Goal: Check status: Check status

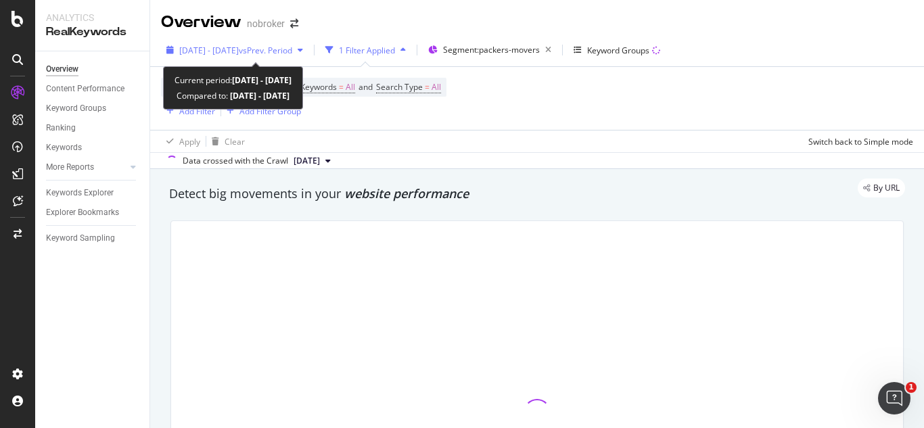
click at [292, 55] on span "vs Prev. Period" at bounding box center [265, 50] width 53 height 11
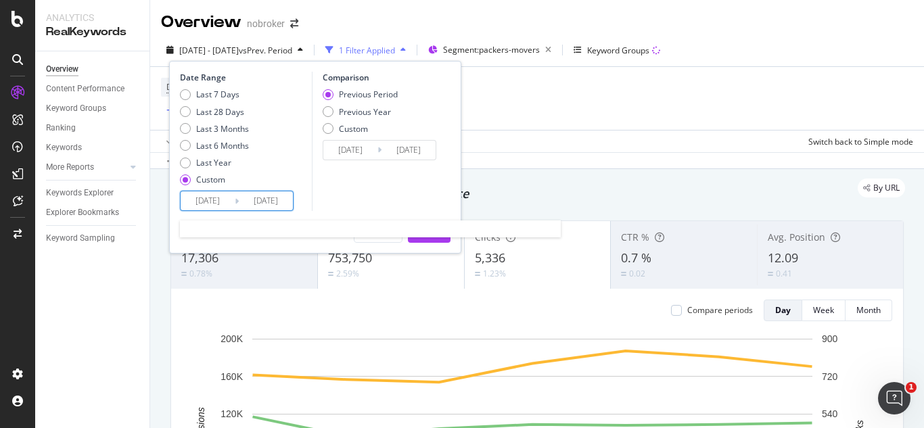
click at [241, 200] on input "[DATE]" at bounding box center [266, 200] width 54 height 19
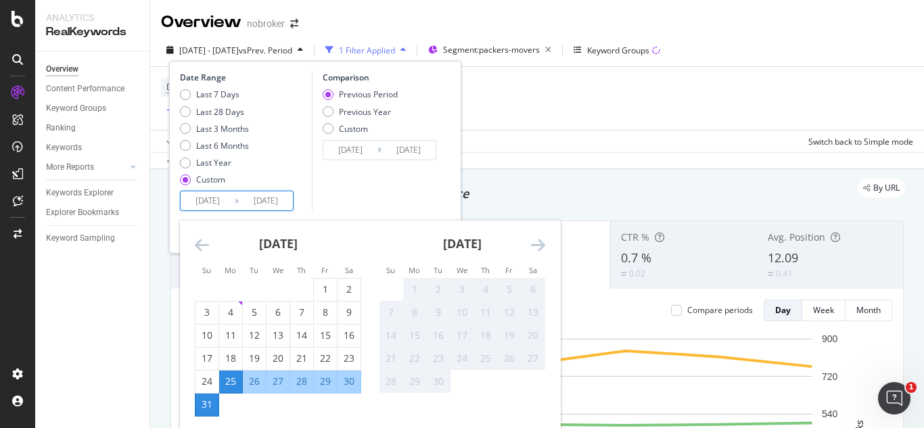
click at [531, 95] on div "Device = All and Country = All and Keywords = All and Search Type = All Add Fil…" at bounding box center [537, 98] width 752 height 63
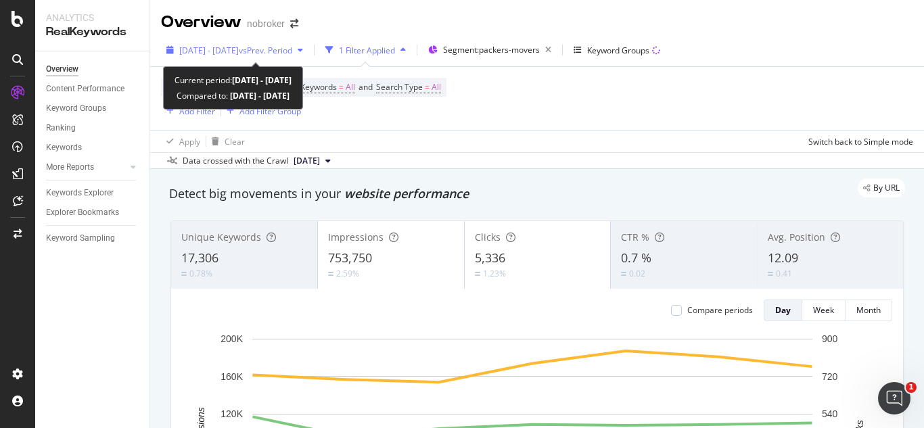
click at [292, 47] on span "vs Prev. Period" at bounding box center [265, 50] width 53 height 11
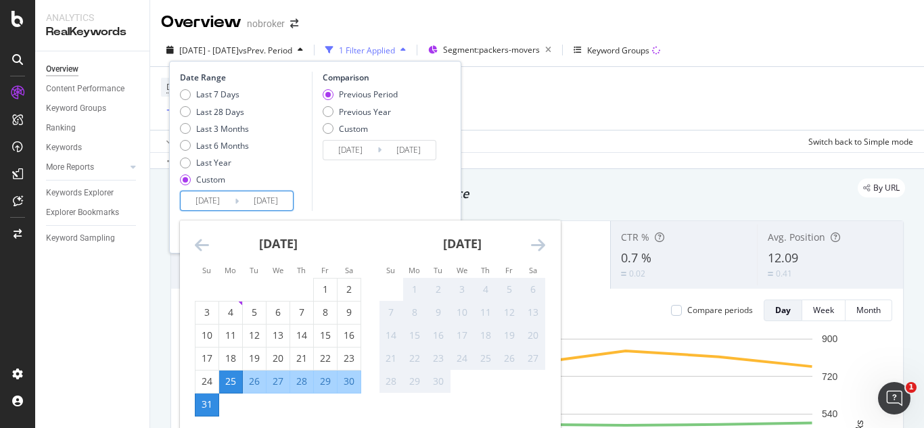
click at [220, 204] on input "[DATE]" at bounding box center [208, 200] width 54 height 19
click at [327, 283] on div "1" at bounding box center [325, 290] width 23 height 14
type input "[DATE]"
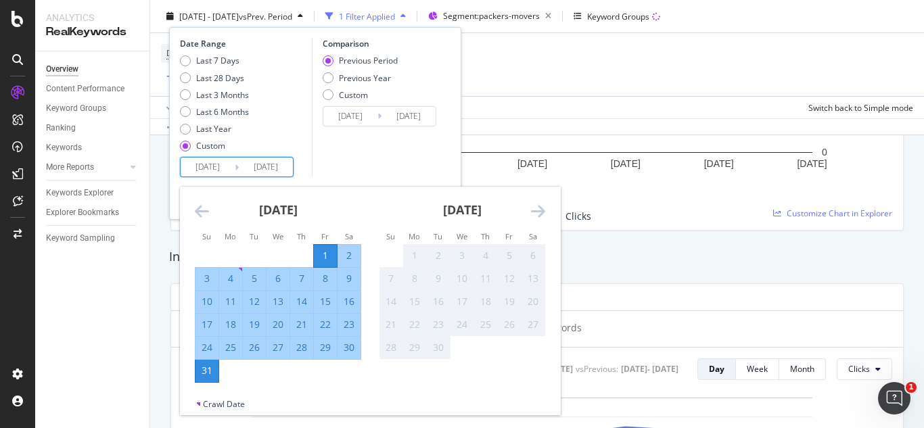
scroll to position [366, 0]
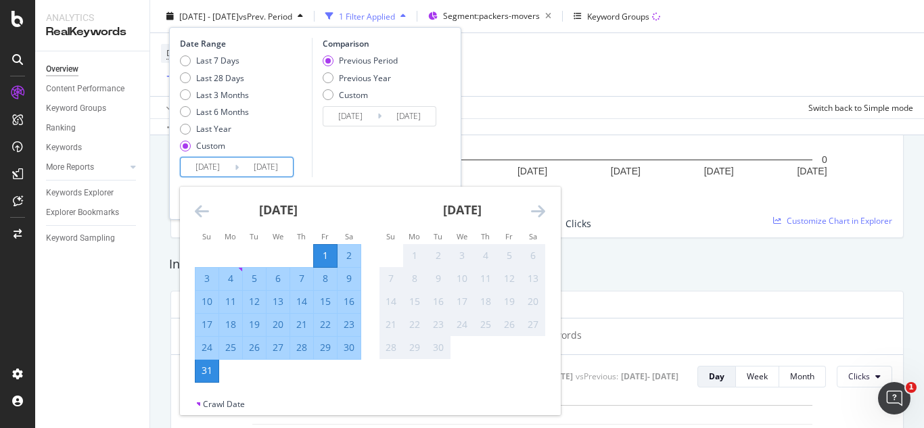
click at [379, 385] on div "[DATE] 1 2 3 4 5 6 7 8 9 10 11 12 13 14 15 16 17 18 19 20 21 22 23 24 25 26 27 …" at bounding box center [370, 293] width 380 height 212
click at [218, 376] on div "31" at bounding box center [206, 371] width 23 height 14
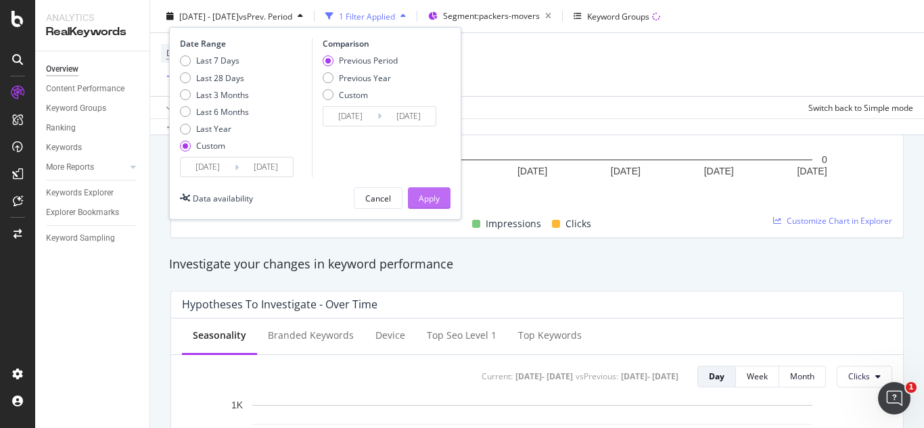
click at [447, 196] on button "Apply" at bounding box center [429, 198] width 43 height 22
